Goal: Task Accomplishment & Management: Manage account settings

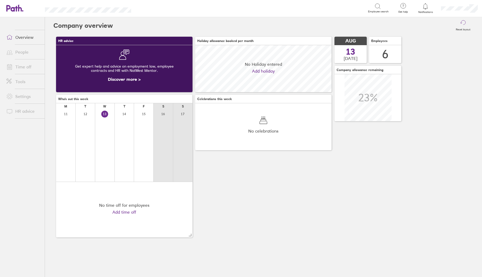
scroll to position [47, 136]
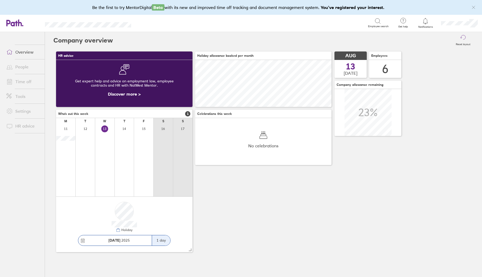
click at [22, 84] on link "Time off" at bounding box center [23, 81] width 43 height 11
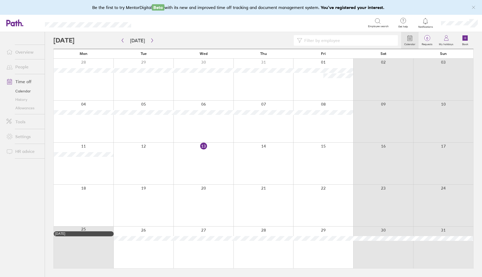
click at [328, 149] on div at bounding box center [323, 164] width 60 height 42
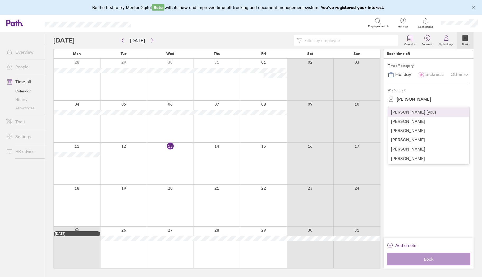
click at [421, 100] on div "[PERSON_NAME]" at bounding box center [414, 99] width 34 height 5
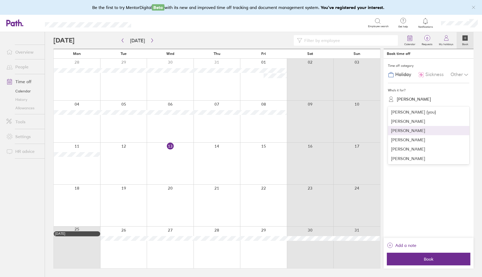
click at [417, 132] on div "[PERSON_NAME]" at bounding box center [428, 130] width 81 height 9
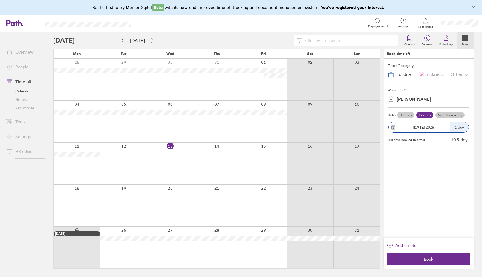
click at [399, 113] on label "Half day" at bounding box center [405, 115] width 17 height 6
click at [0, 0] on input "Half day" at bounding box center [0, 0] width 0 height 0
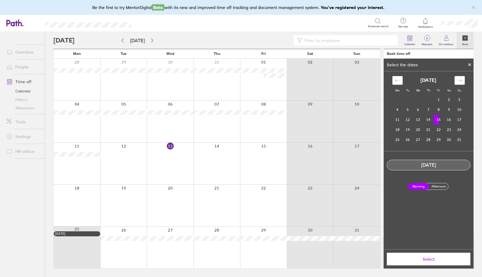
click at [440, 185] on label "Afternoon" at bounding box center [438, 186] width 21 height 6
click at [0, 0] on input "Afternoon" at bounding box center [0, 0] width 0 height 0
click at [436, 257] on button "Select" at bounding box center [429, 259] width 84 height 13
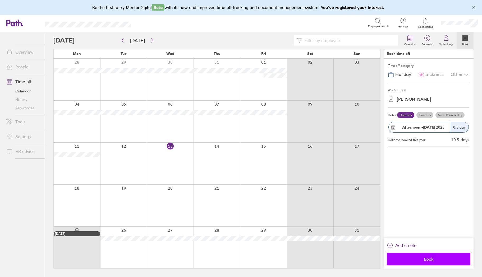
click at [432, 261] on span "Book" at bounding box center [428, 259] width 76 height 5
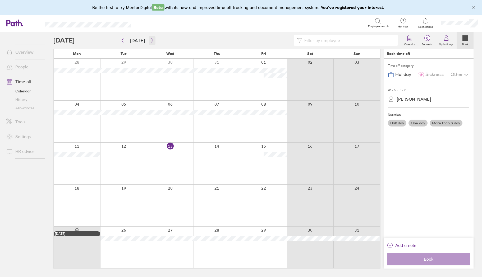
click at [150, 39] on icon "button" at bounding box center [152, 40] width 4 height 4
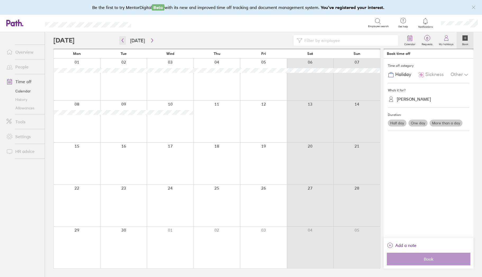
click at [123, 38] on button "button" at bounding box center [122, 40] width 7 height 9
